Goal: Transaction & Acquisition: Subscribe to service/newsletter

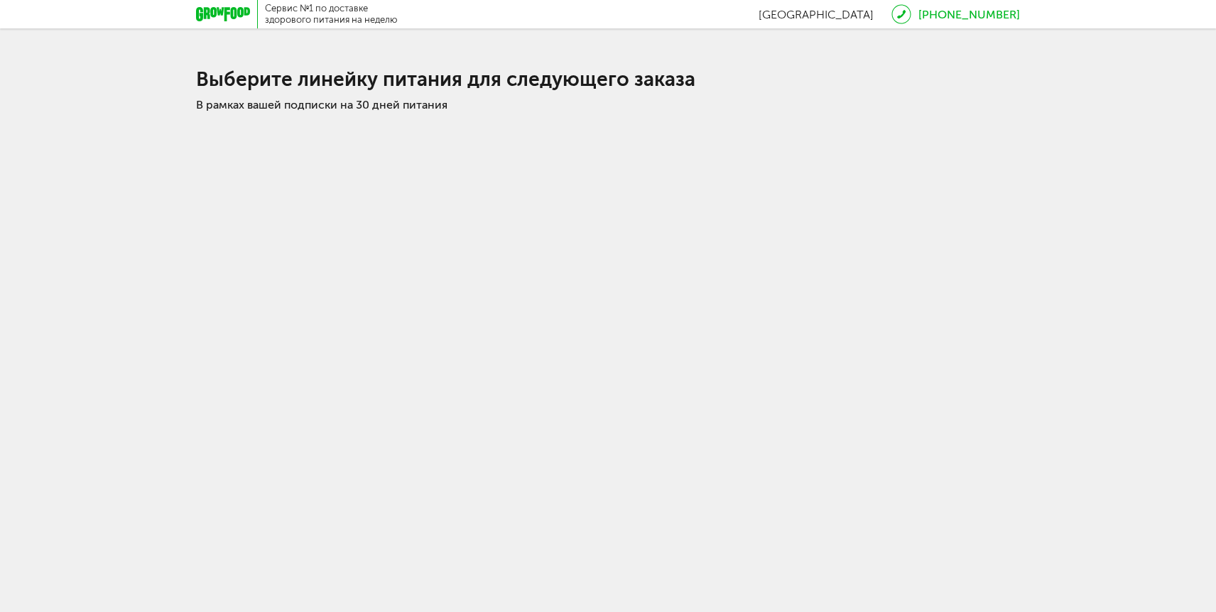
click at [244, 23] on div at bounding box center [227, 14] width 62 height 28
click at [226, 12] on icon at bounding box center [223, 14] width 54 height 14
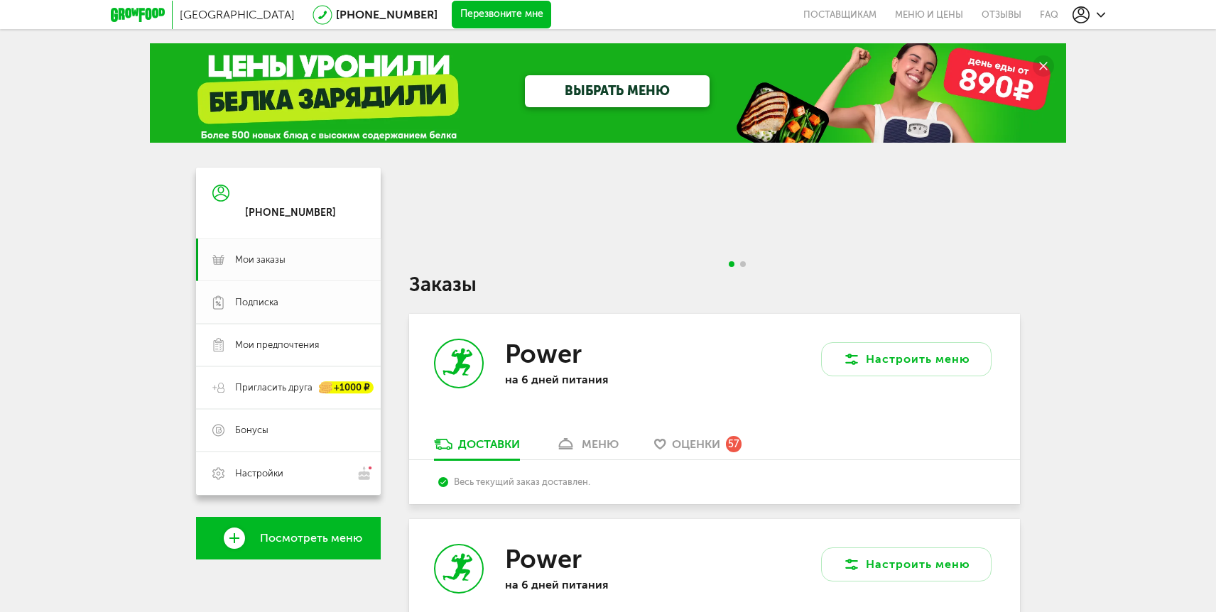
click at [345, 292] on link "Подписка" at bounding box center [288, 302] width 185 height 43
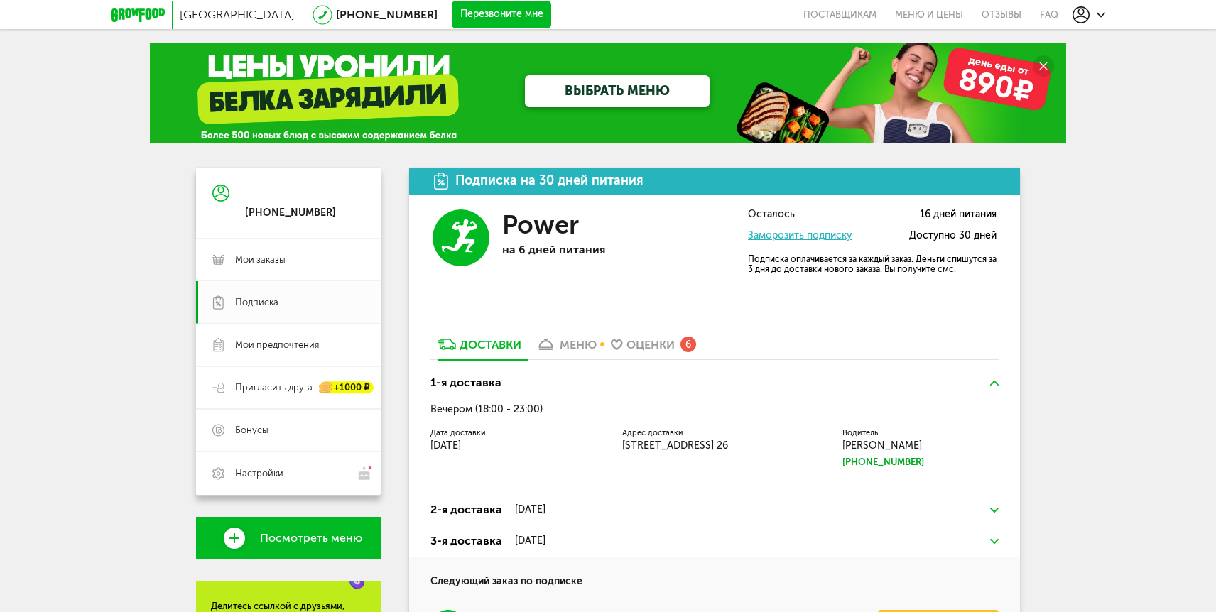
scroll to position [271, 0]
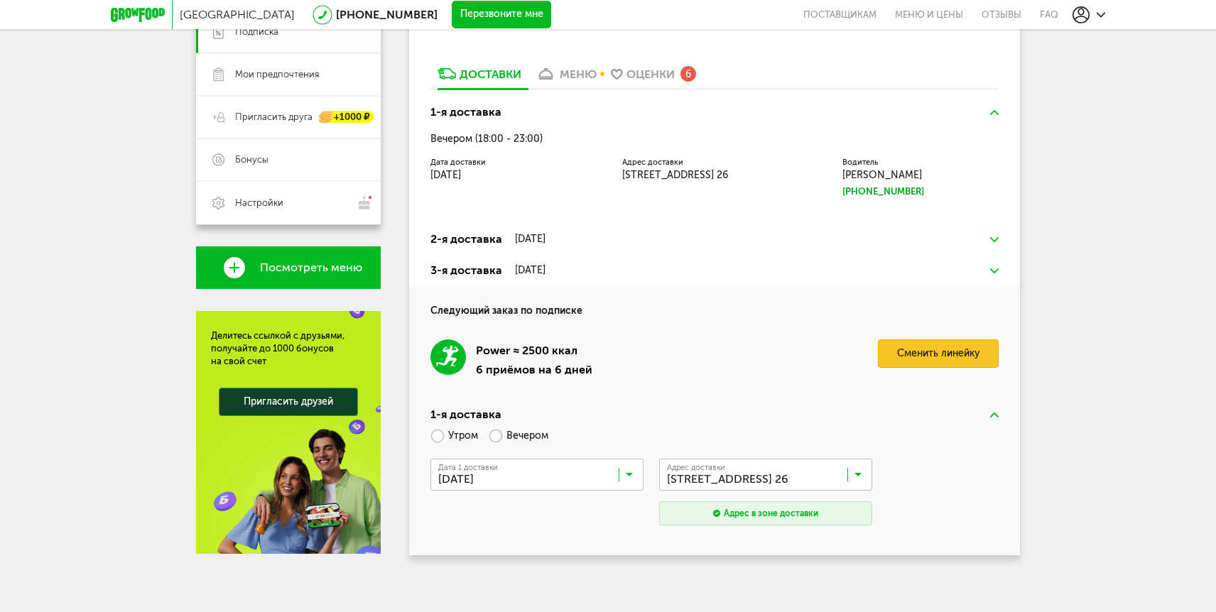
click at [957, 347] on link "Сменить линейку" at bounding box center [938, 354] width 121 height 28
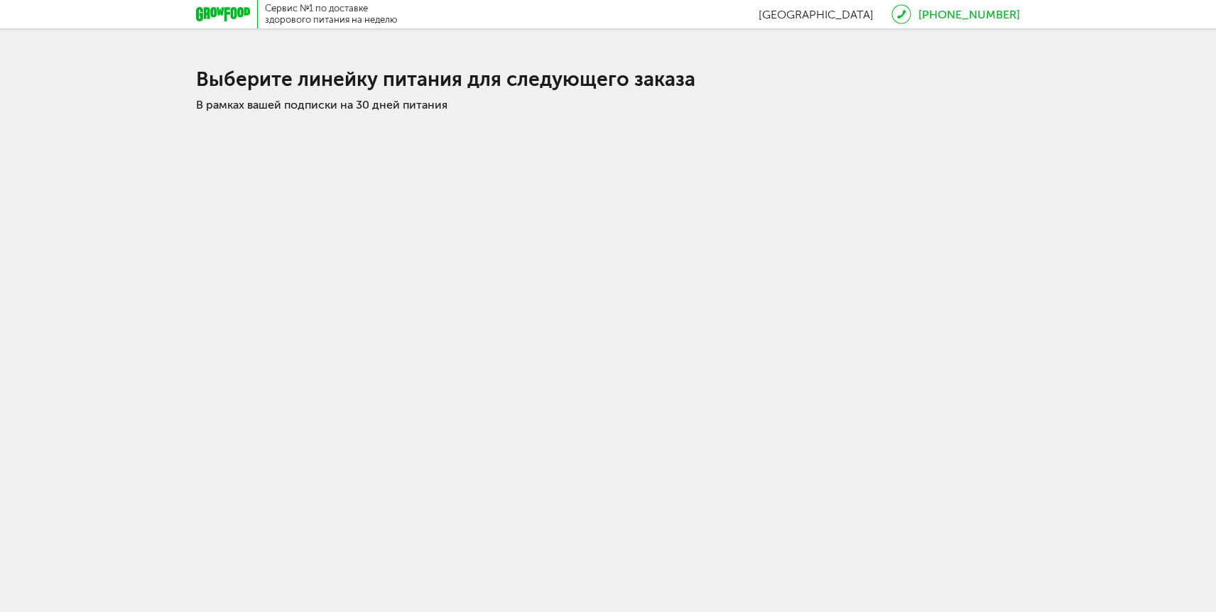
click at [410, 106] on div "В рамках вашей подписки на 30 дней питания" at bounding box center [608, 104] width 824 height 13
drag, startPoint x: 442, startPoint y: 138, endPoint x: 442, endPoint y: 247, distance: 109.4
click at [442, 243] on body "Сервис №1 по доставке здорового питания на неделю [GEOGRAPHIC_DATA] [PHONE_NUMB…" at bounding box center [608, 306] width 1216 height 612
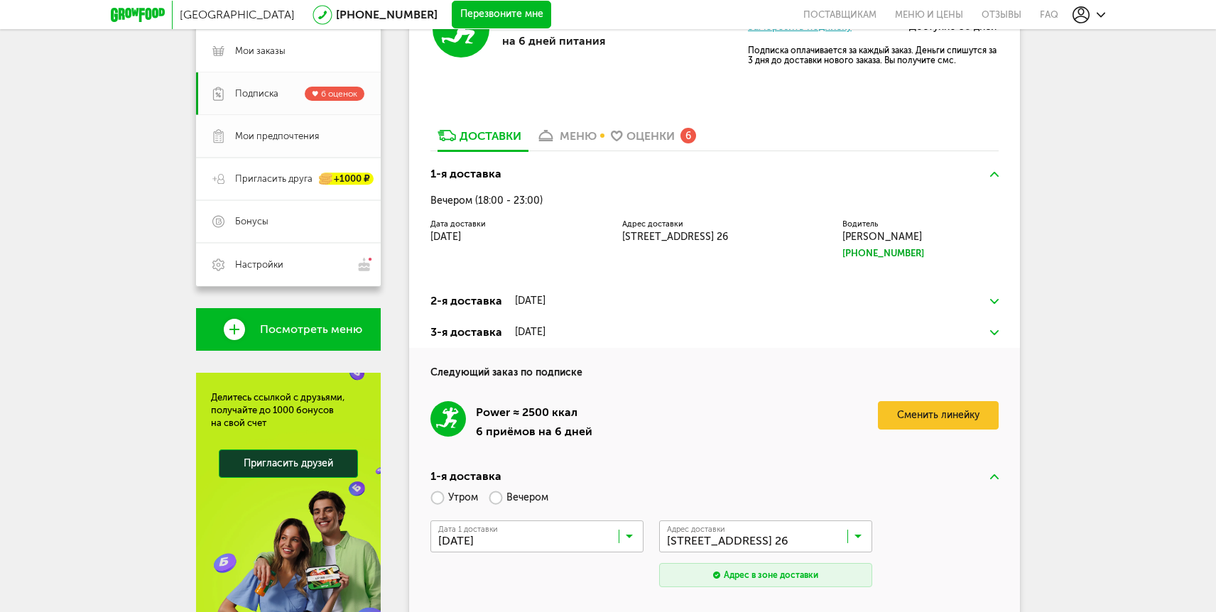
scroll to position [184, 0]
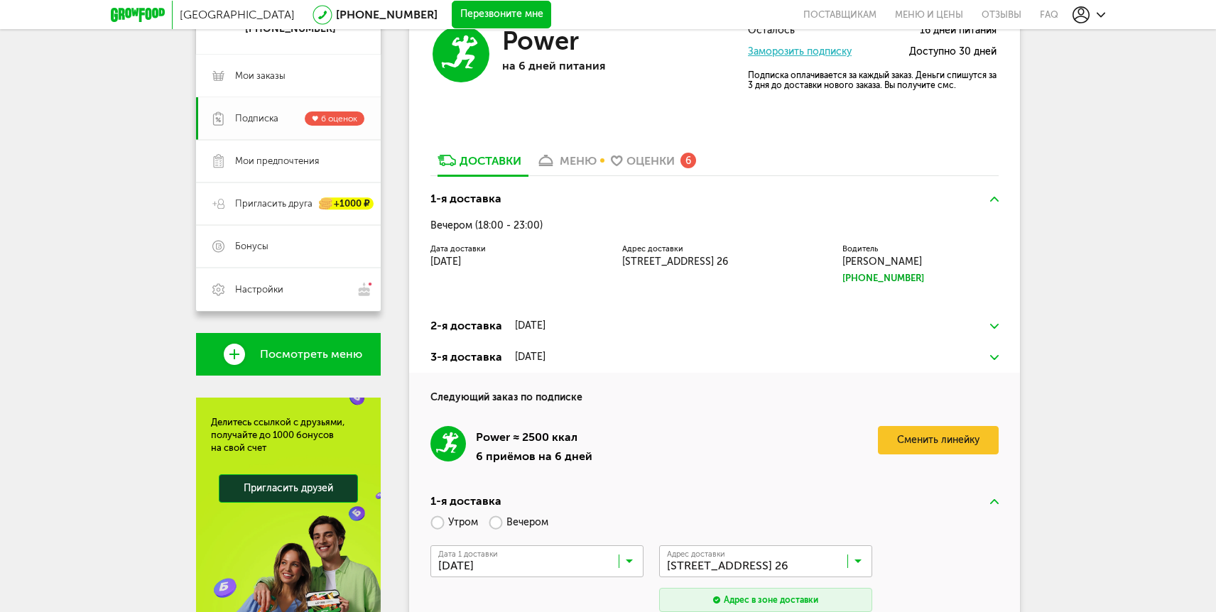
click at [256, 115] on span "Подписка" at bounding box center [256, 118] width 43 height 13
click at [654, 159] on div "Оценки" at bounding box center [650, 160] width 48 height 13
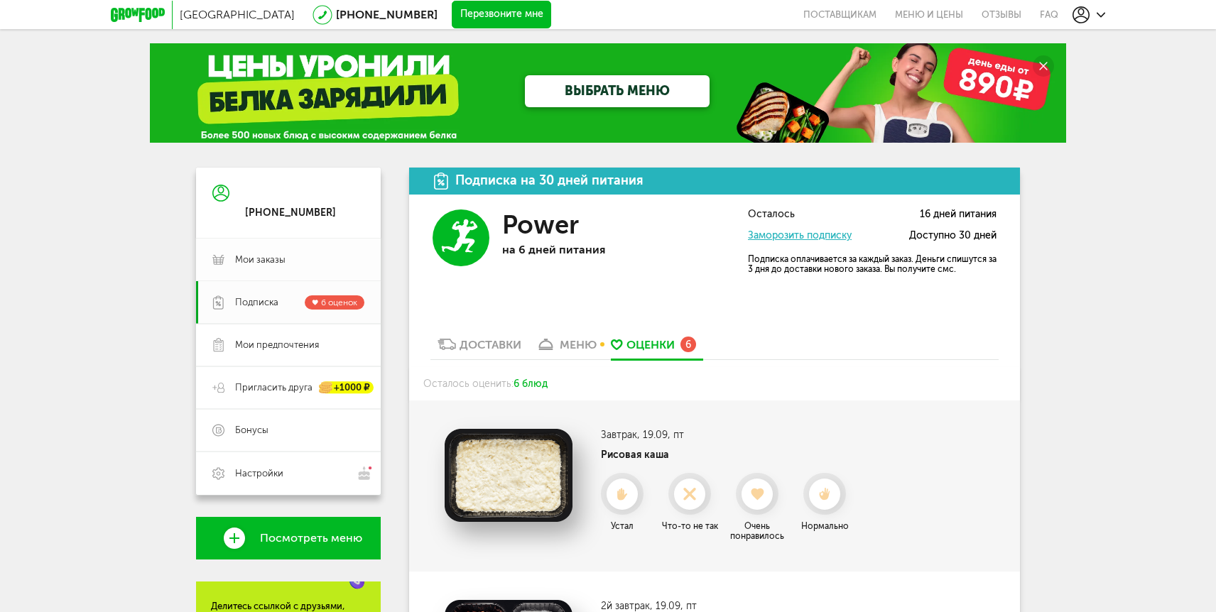
click at [250, 256] on span "Мои заказы" at bounding box center [260, 260] width 50 height 13
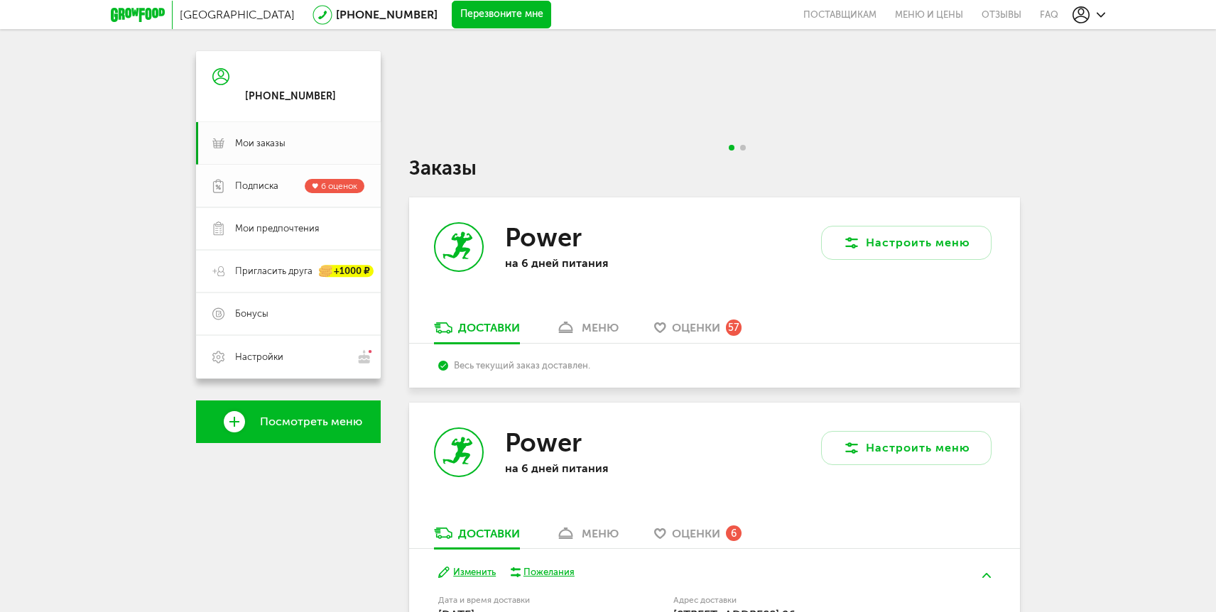
scroll to position [125, 0]
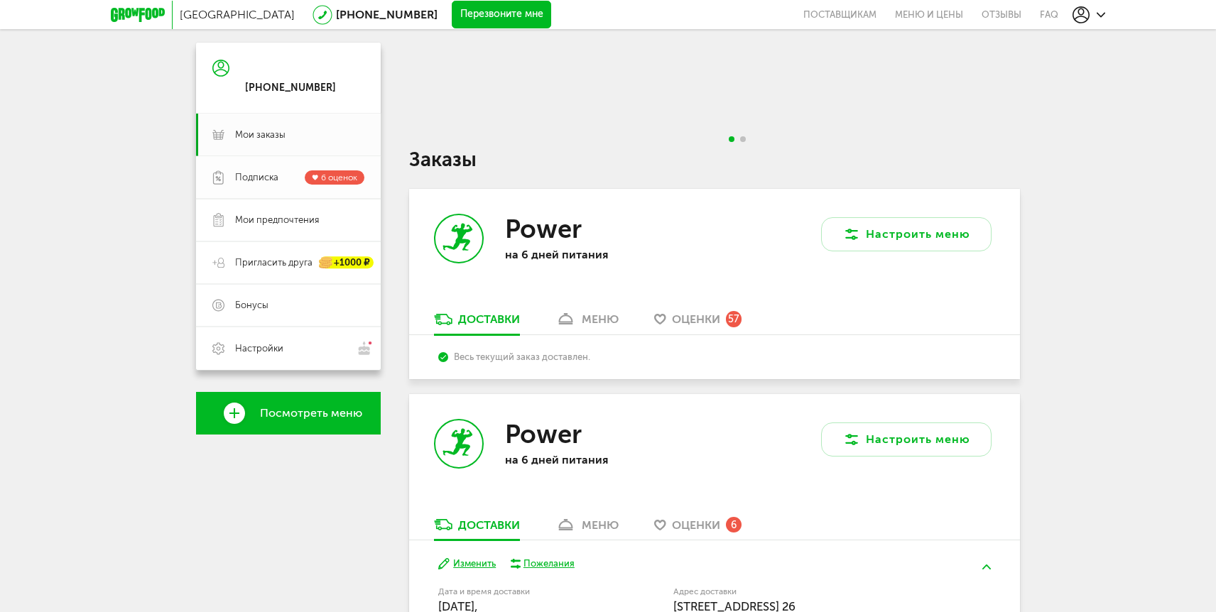
click at [267, 185] on link "Подписка 6 оценок" at bounding box center [288, 177] width 185 height 43
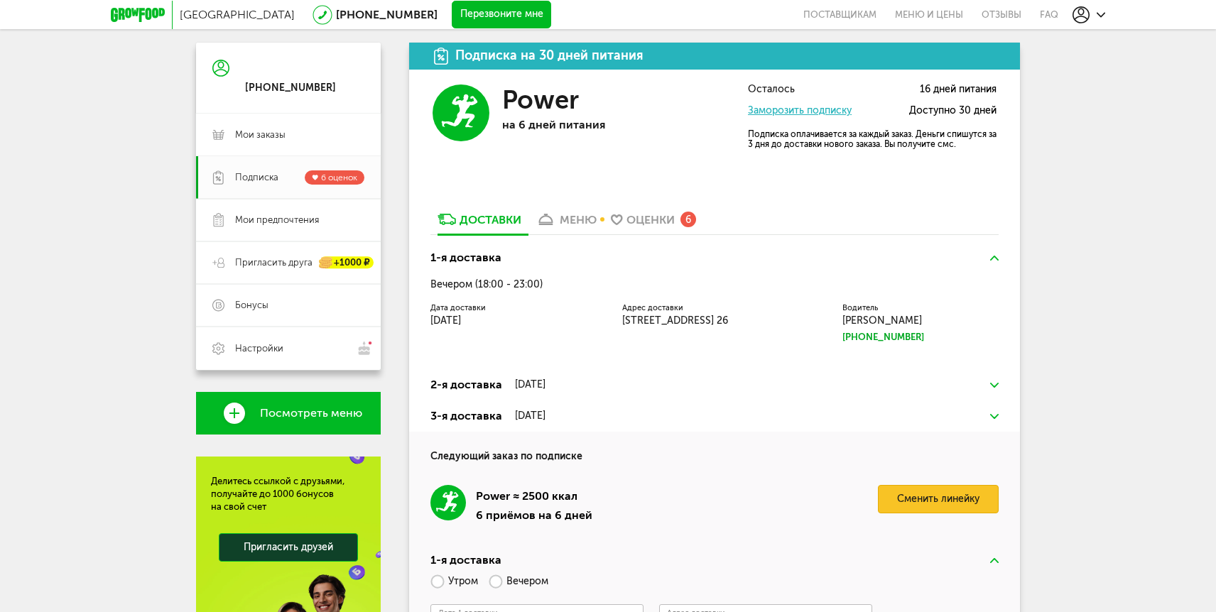
click at [916, 494] on link "Сменить линейку" at bounding box center [938, 499] width 121 height 28
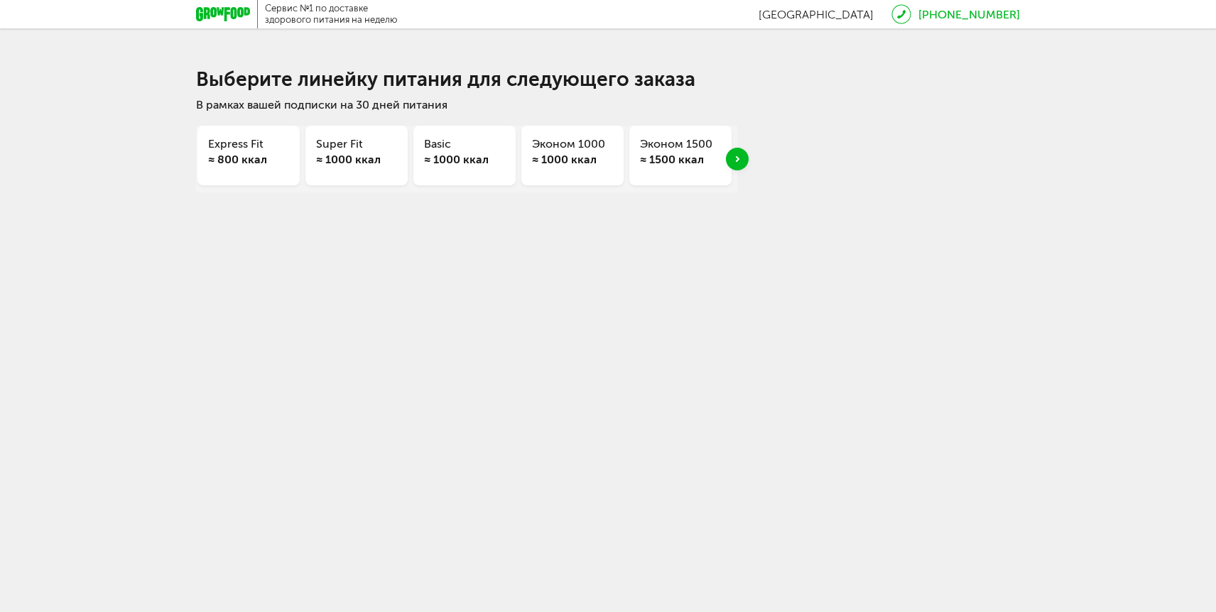
click at [857, 202] on div "Сервис №1 по доставке здорового питания на неделю [GEOGRAPHIC_DATA] [PHONE_NUMB…" at bounding box center [608, 124] width 1216 height 249
click at [750, 154] on div "Express Fit ≈ 800 ккал Super Fit ≈ 1000 ккал Basic ≈ 1000 ккал Эконом 1000 ≈ 10…" at bounding box center [608, 152] width 824 height 81
click at [746, 154] on div "Next slide" at bounding box center [737, 159] width 23 height 23
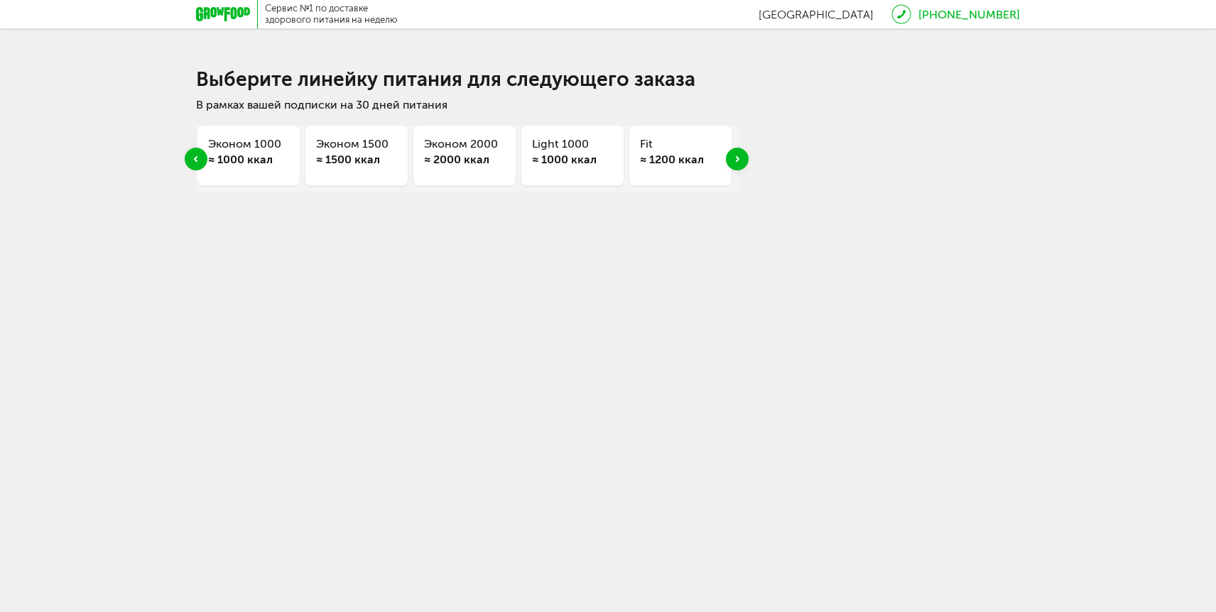
click at [746, 154] on div "Next slide" at bounding box center [737, 159] width 23 height 23
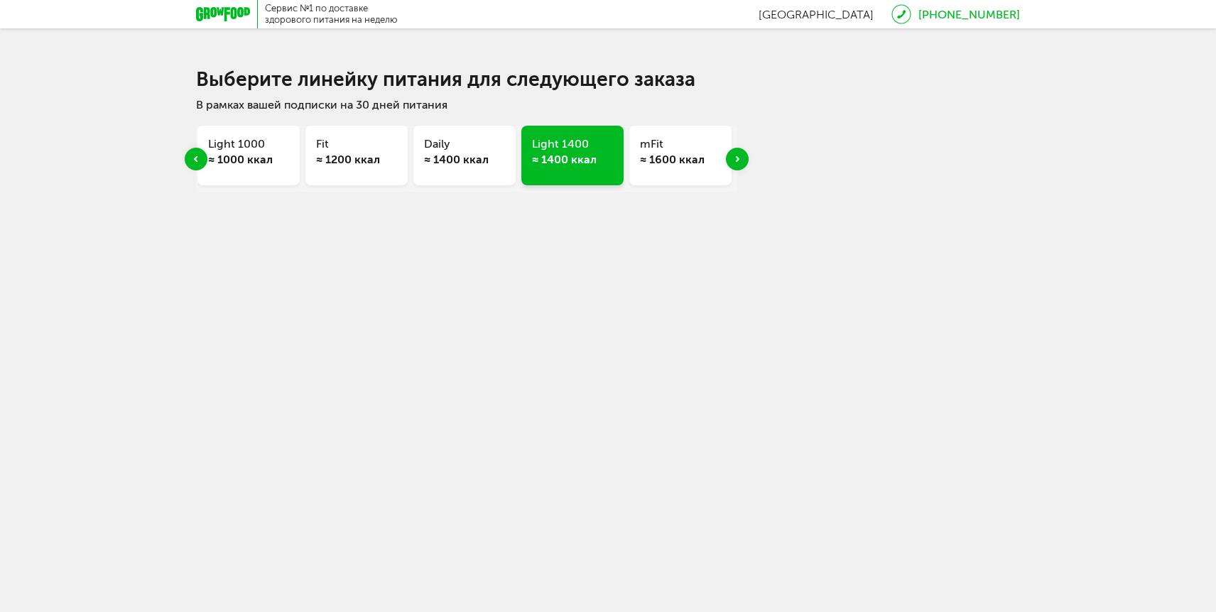
click at [746, 154] on div "Next slide" at bounding box center [737, 159] width 23 height 23
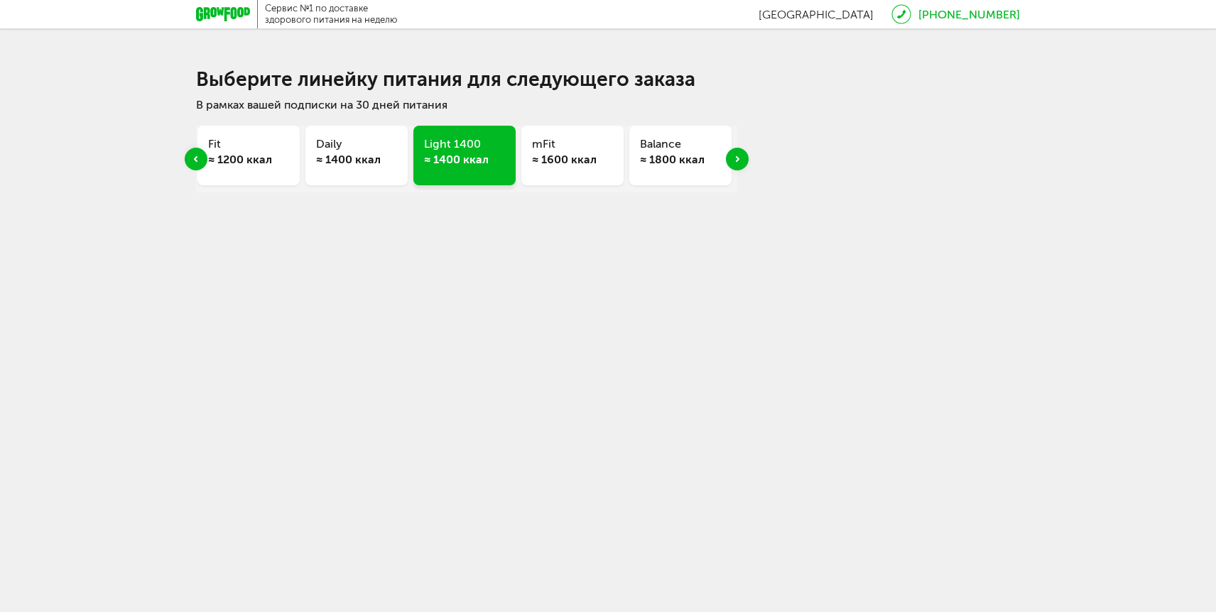
click at [746, 154] on div "Next slide" at bounding box center [737, 159] width 23 height 23
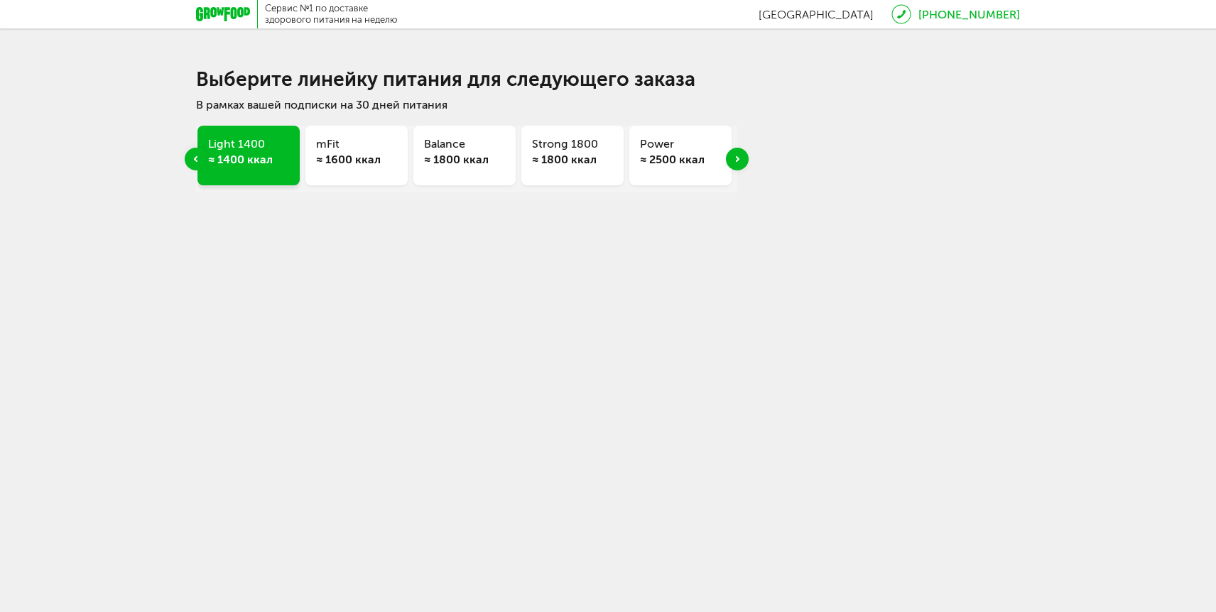
click at [746, 154] on div "Next slide" at bounding box center [737, 159] width 23 height 23
click at [746, 154] on div "Express Fit ≈ 800 ккал Super Fit ≈ 1000 ккал Basic ≈ 1000 ккал Эконом 1000 ≈ 10…" at bounding box center [608, 152] width 824 height 81
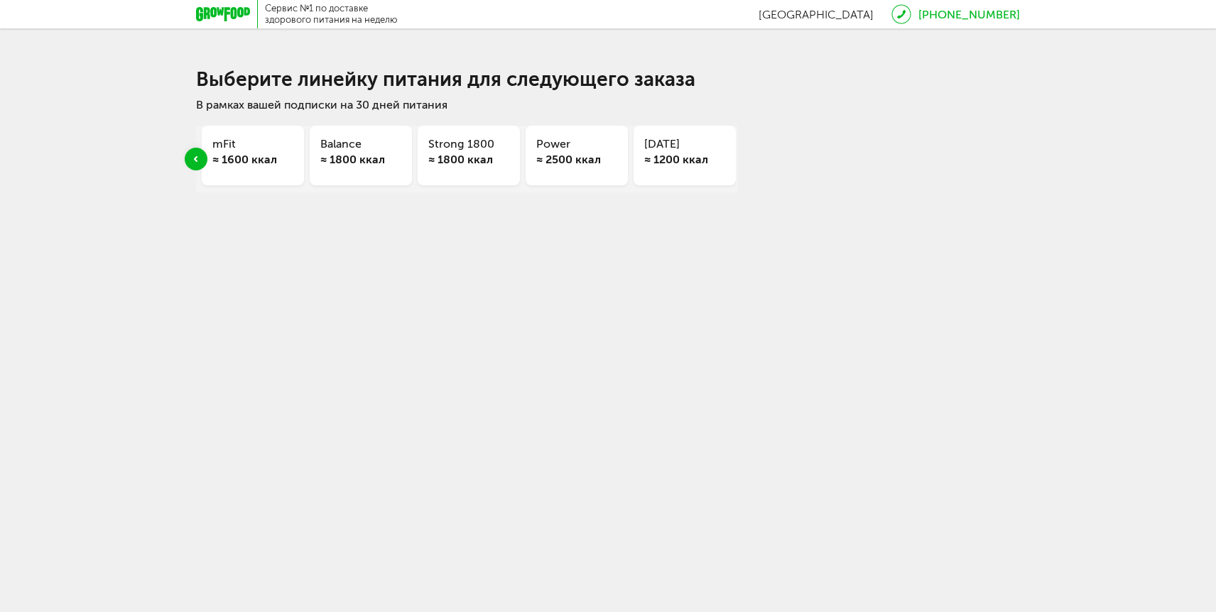
click at [746, 154] on div "Express Fit ≈ 800 ккал Super Fit ≈ 1000 ккал Basic ≈ 1000 ккал Эконом 1000 ≈ 10…" at bounding box center [608, 152] width 824 height 81
click at [196, 155] on div "Previous slide" at bounding box center [196, 159] width 23 height 23
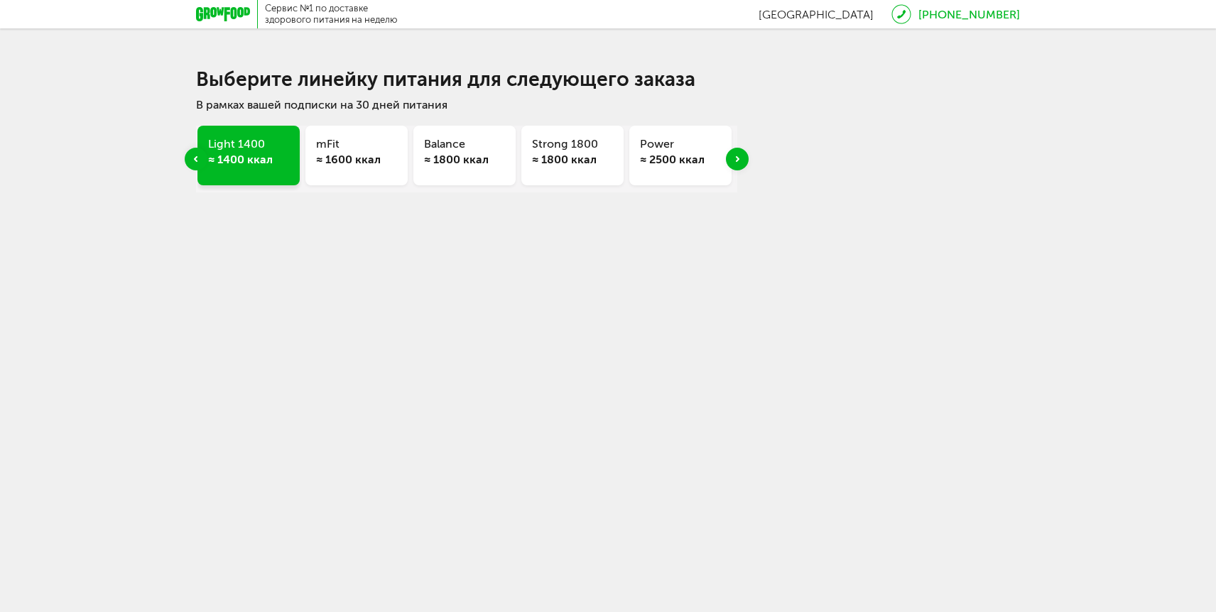
click at [196, 155] on div "Previous slide" at bounding box center [196, 159] width 23 height 23
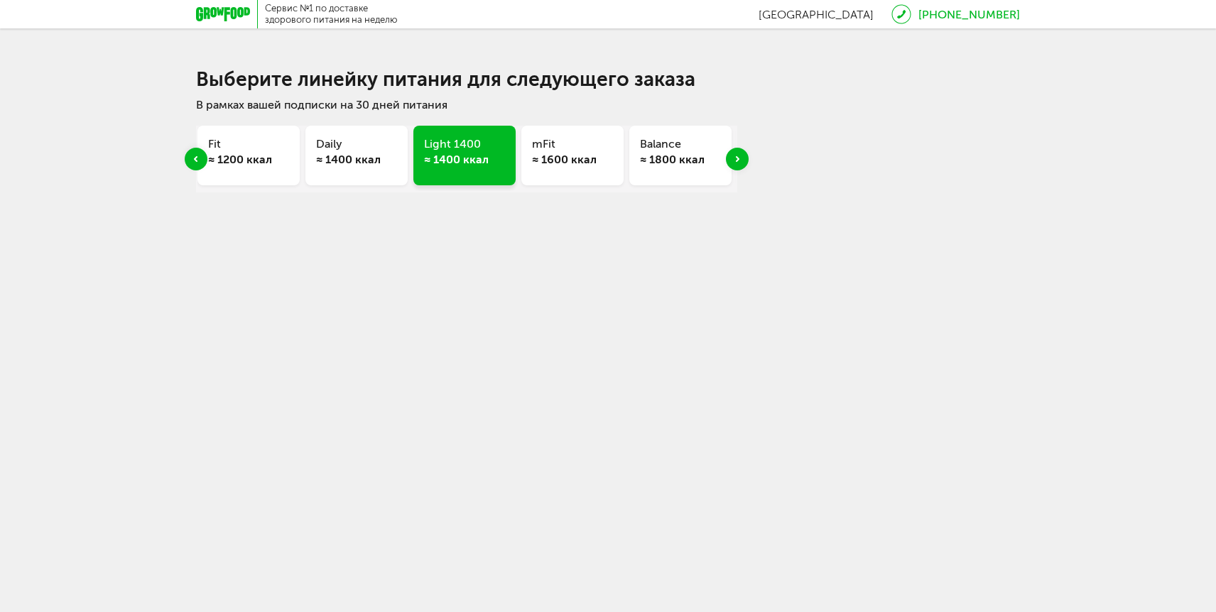
click at [196, 155] on div "Previous slide" at bounding box center [196, 159] width 23 height 23
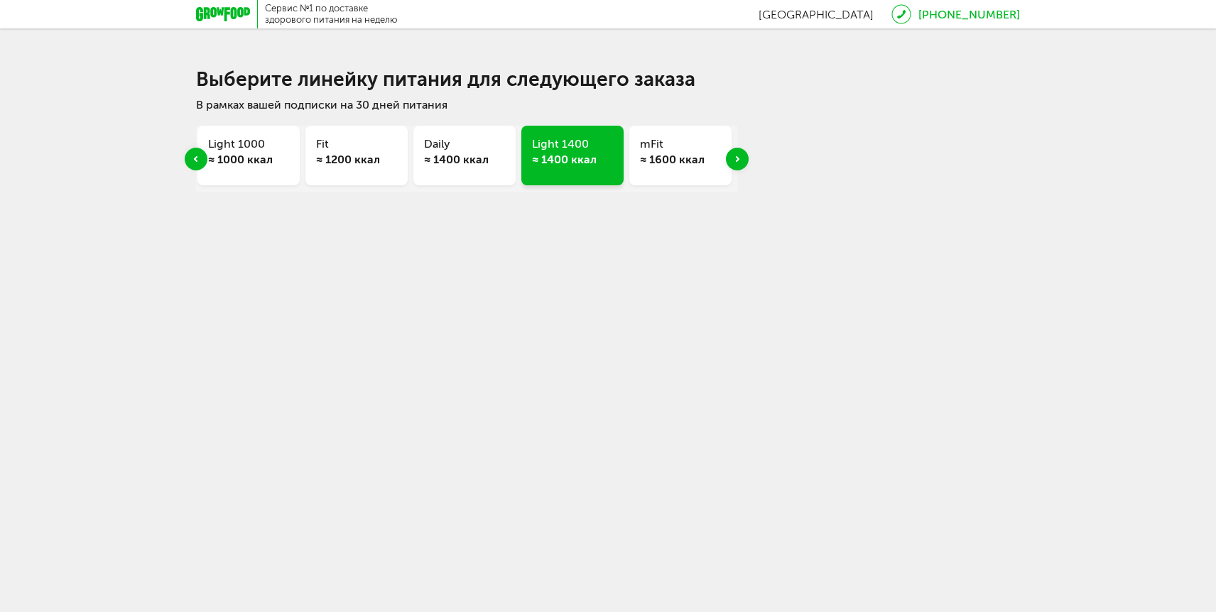
click at [196, 155] on div "Previous slide" at bounding box center [196, 159] width 23 height 23
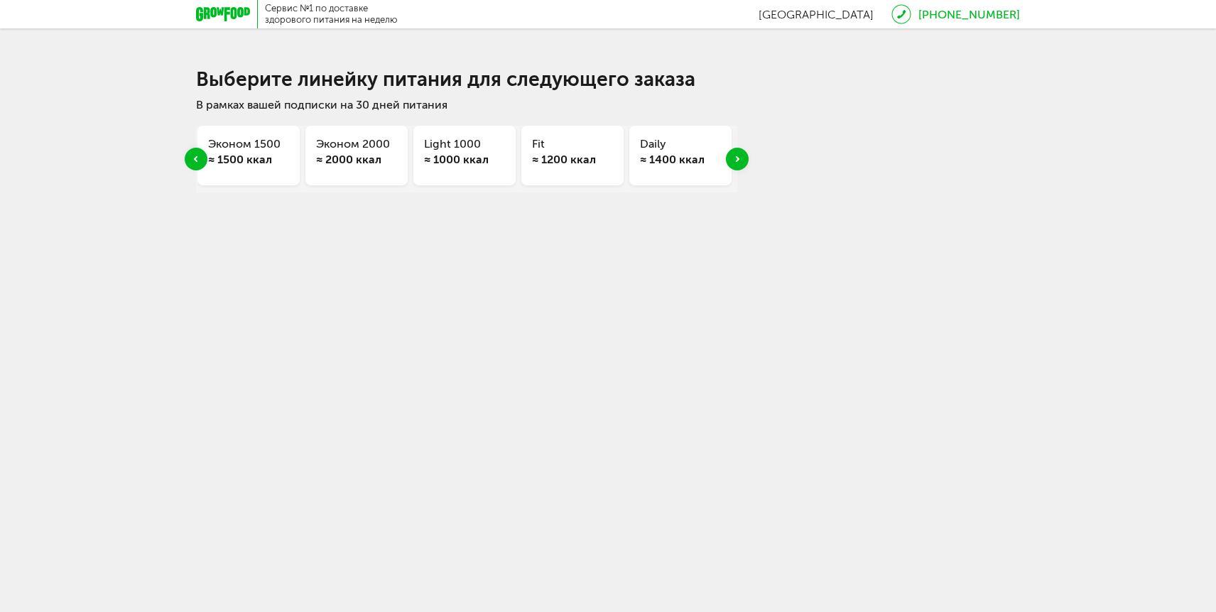
click at [196, 155] on div "Previous slide" at bounding box center [196, 159] width 23 height 23
click at [736, 158] on icon "Next slide" at bounding box center [738, 159] width 4 height 6
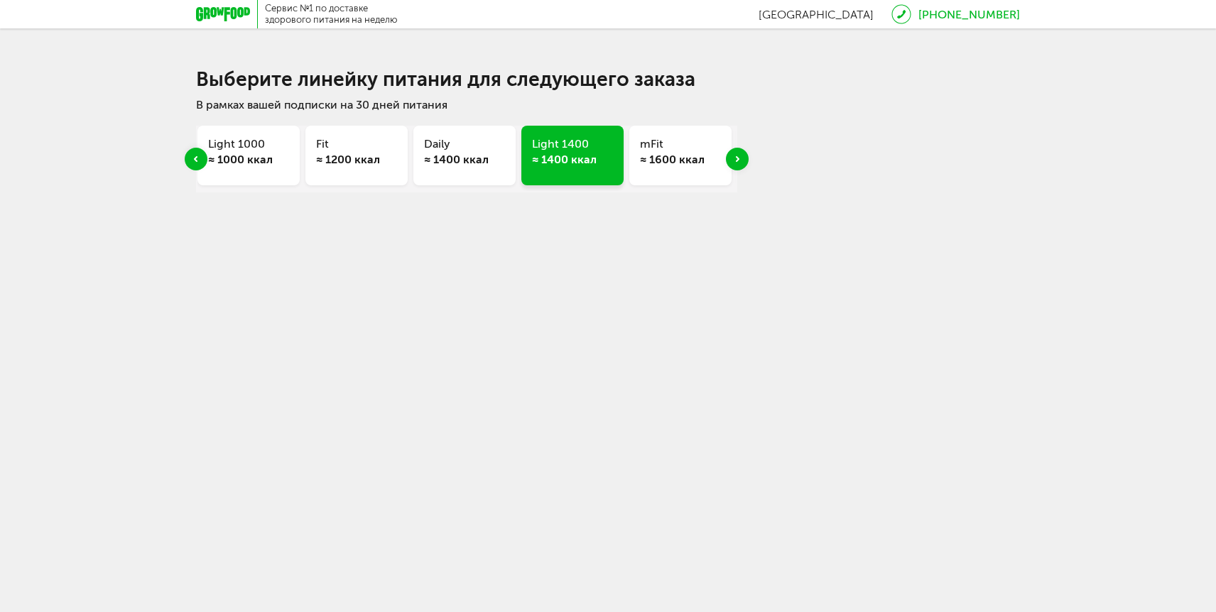
click at [197, 153] on div "Previous slide" at bounding box center [196, 159] width 23 height 23
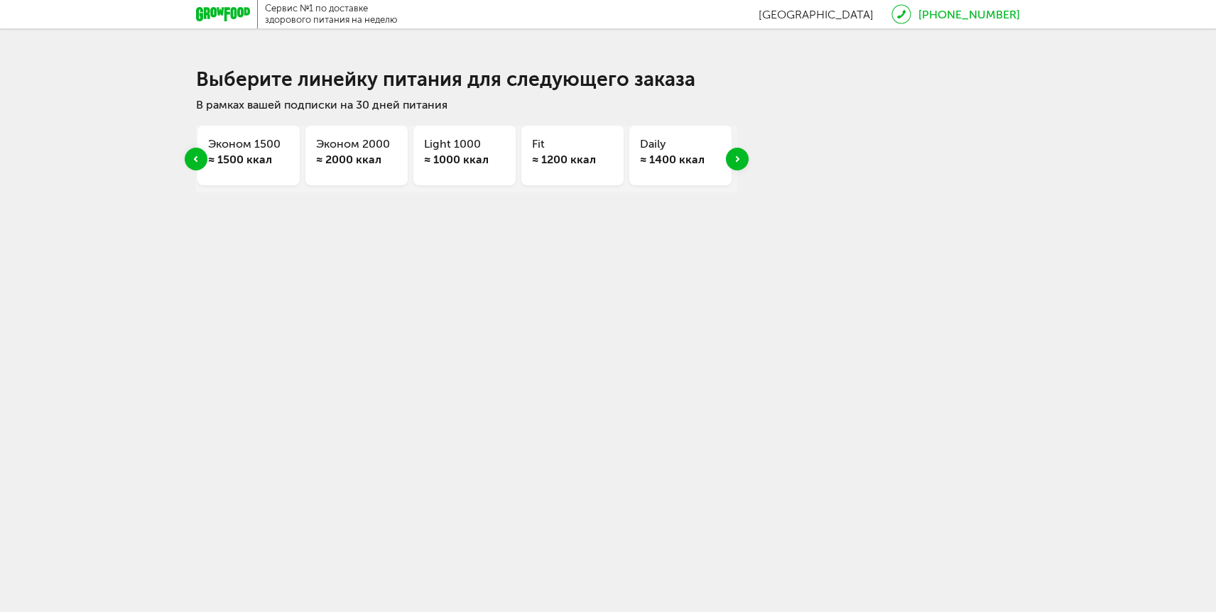
click at [197, 153] on div "Previous slide" at bounding box center [196, 159] width 23 height 23
click at [734, 156] on div "Next slide" at bounding box center [737, 159] width 23 height 23
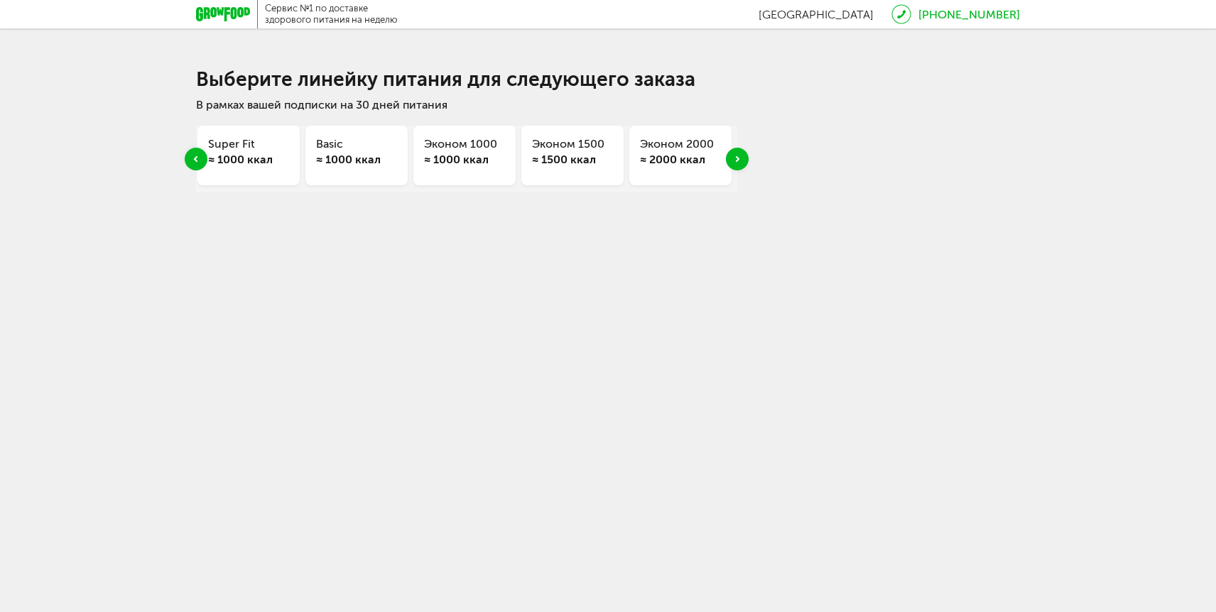
click at [734, 156] on div "Next slide" at bounding box center [737, 159] width 23 height 23
click at [545, 154] on div "≈ 2000 ккал" at bounding box center [572, 160] width 81 height 16
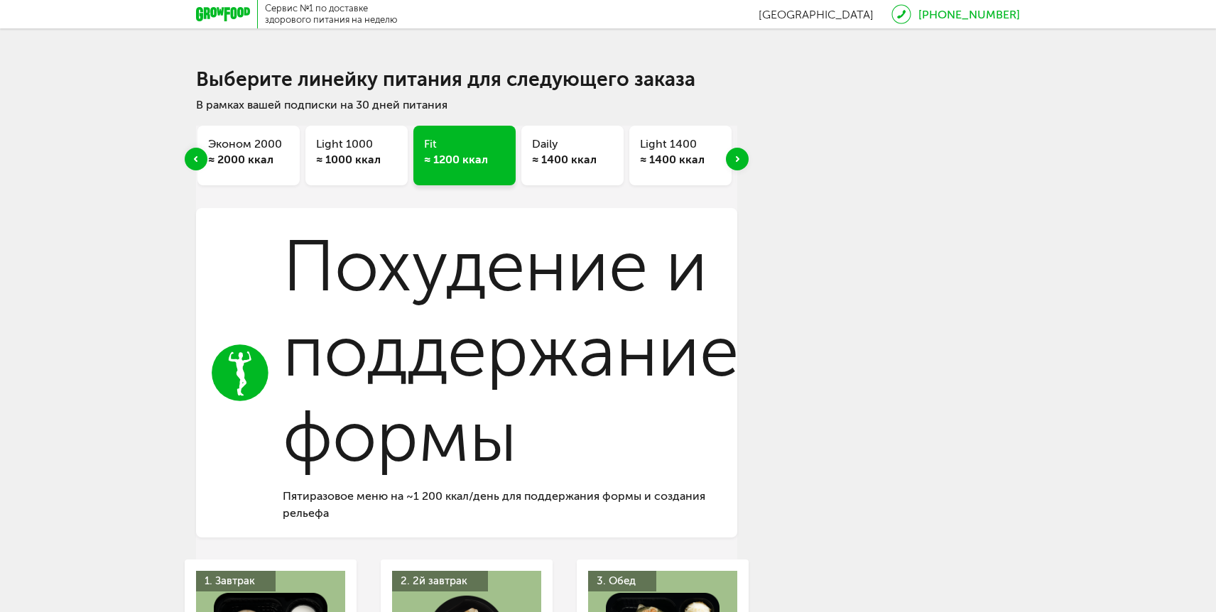
click at [391, 366] on h3 "Похудение и поддержание формы" at bounding box center [511, 352] width 456 height 256
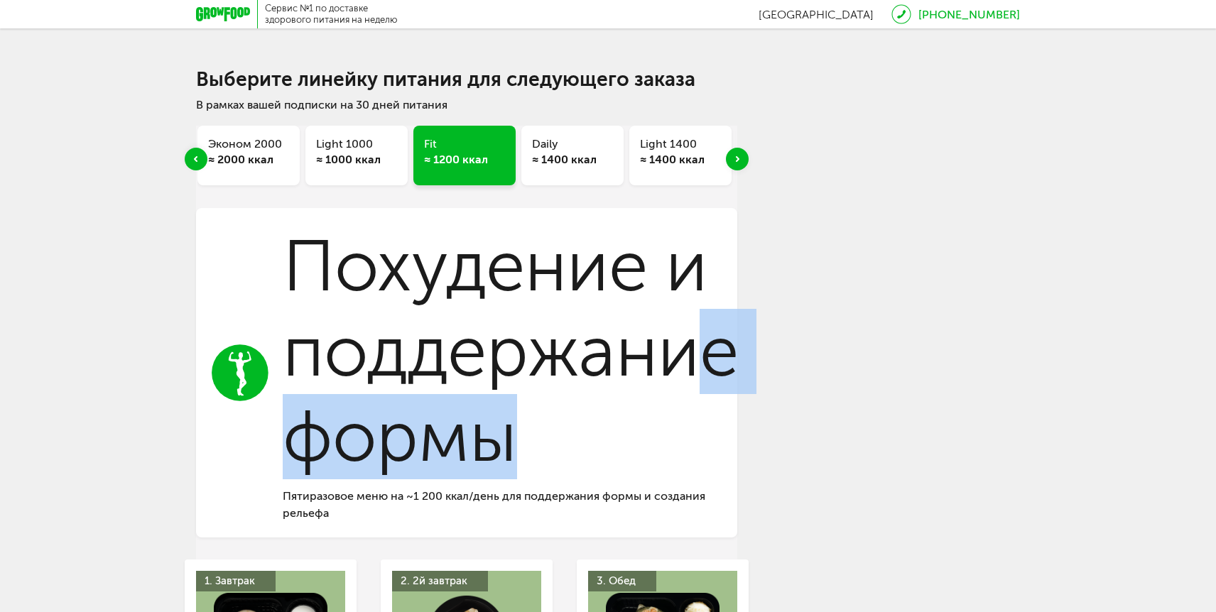
drag, startPoint x: 704, startPoint y: 310, endPoint x: 713, endPoint y: 408, distance: 98.4
click at [712, 406] on h3 "Похудение и поддержание формы" at bounding box center [511, 352] width 456 height 256
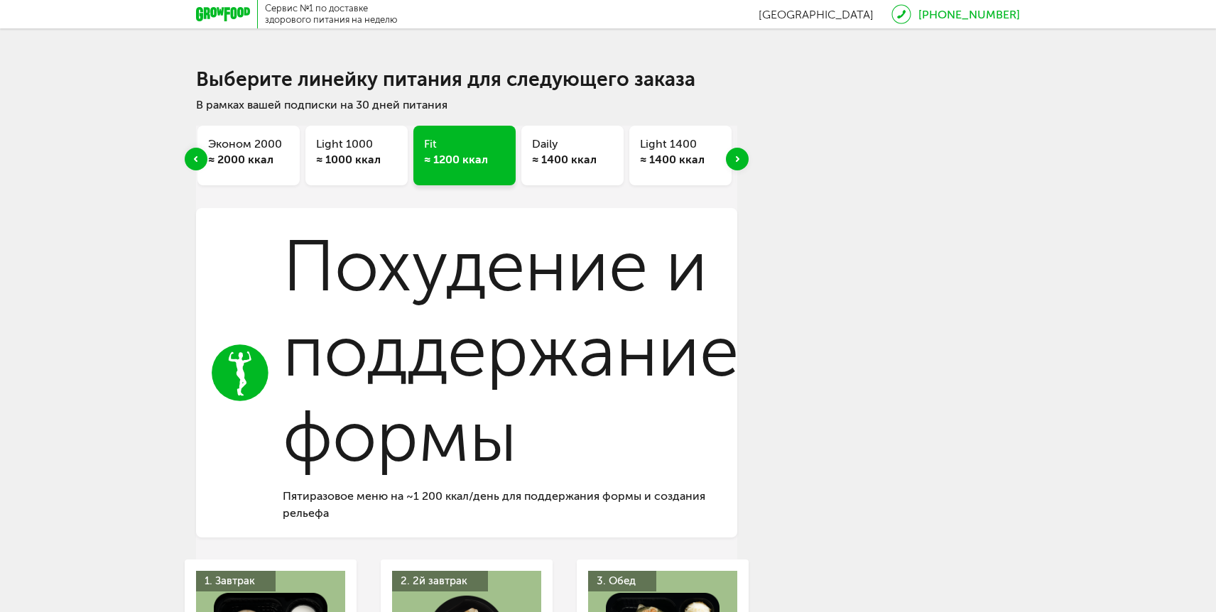
click at [711, 401] on h3 "Похудение и поддержание формы" at bounding box center [511, 352] width 456 height 256
click at [734, 160] on div "Next slide" at bounding box center [737, 159] width 23 height 23
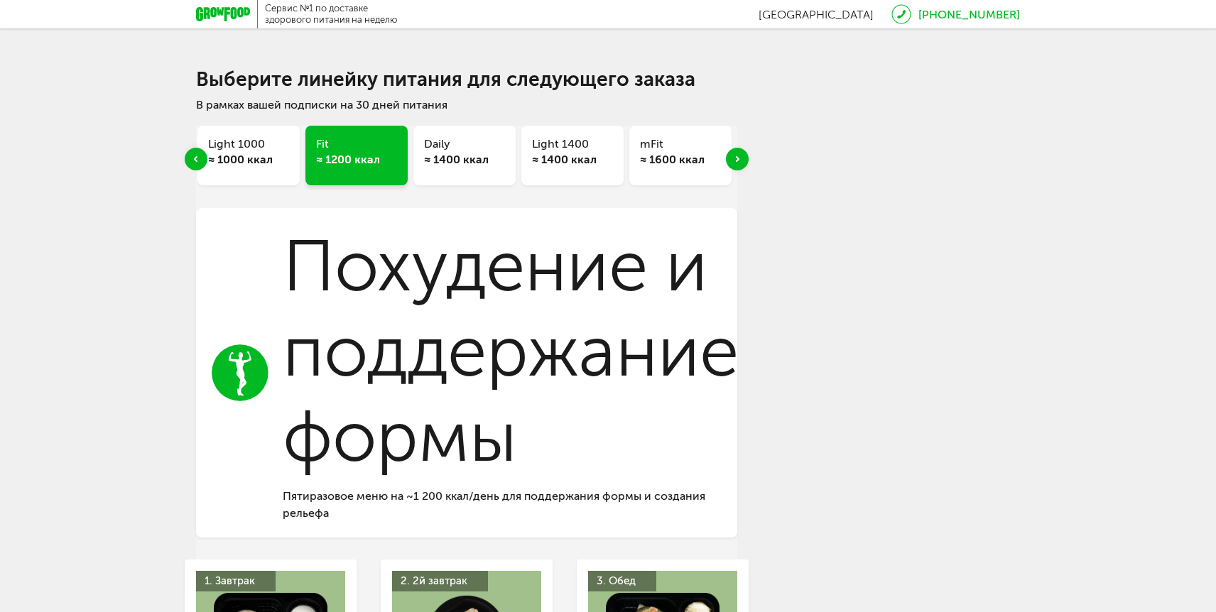
click at [734, 160] on div "Next slide" at bounding box center [737, 159] width 23 height 23
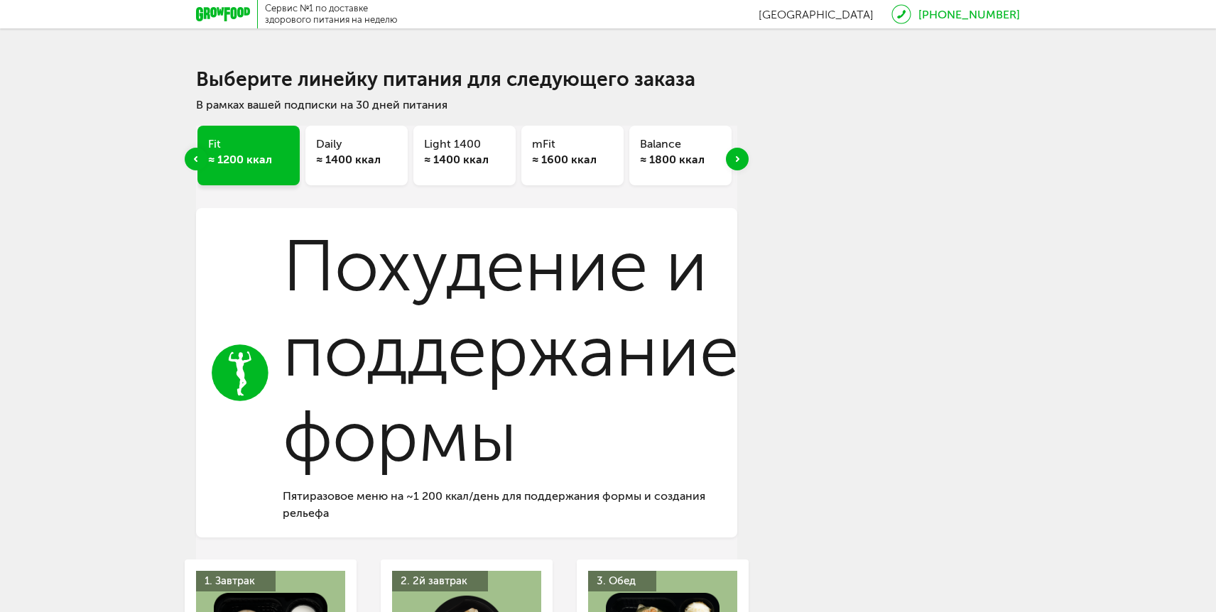
click at [734, 160] on div "Next slide" at bounding box center [737, 159] width 23 height 23
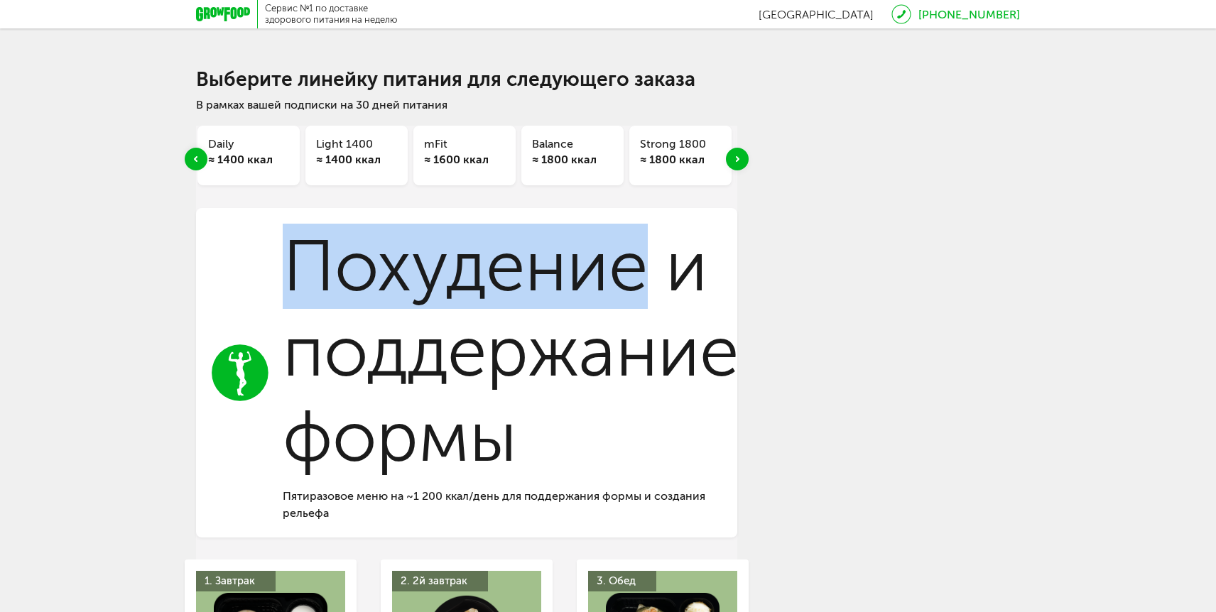
click at [734, 160] on div "Next slide" at bounding box center [737, 159] width 23 height 23
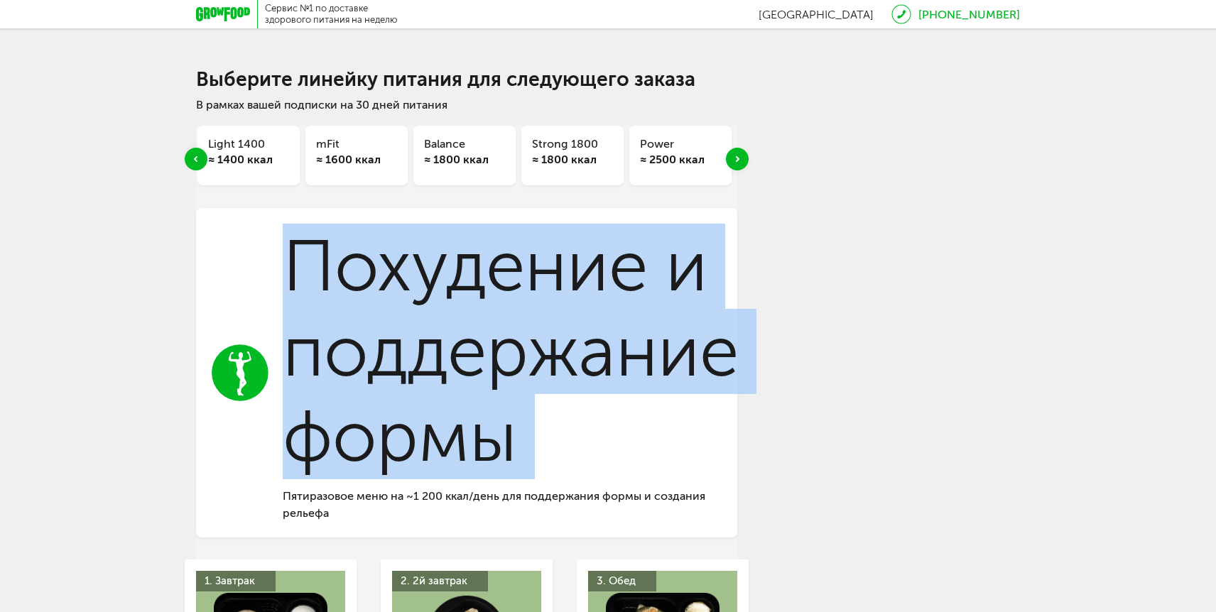
click at [734, 160] on div "Next slide" at bounding box center [737, 159] width 23 height 23
click at [734, 160] on div "[DATE] ≈ 1200 ккал" at bounding box center [685, 156] width 102 height 60
click at [455, 156] on div "≈ 1800 ккал" at bounding box center [468, 160] width 81 height 16
